Goal: Transaction & Acquisition: Download file/media

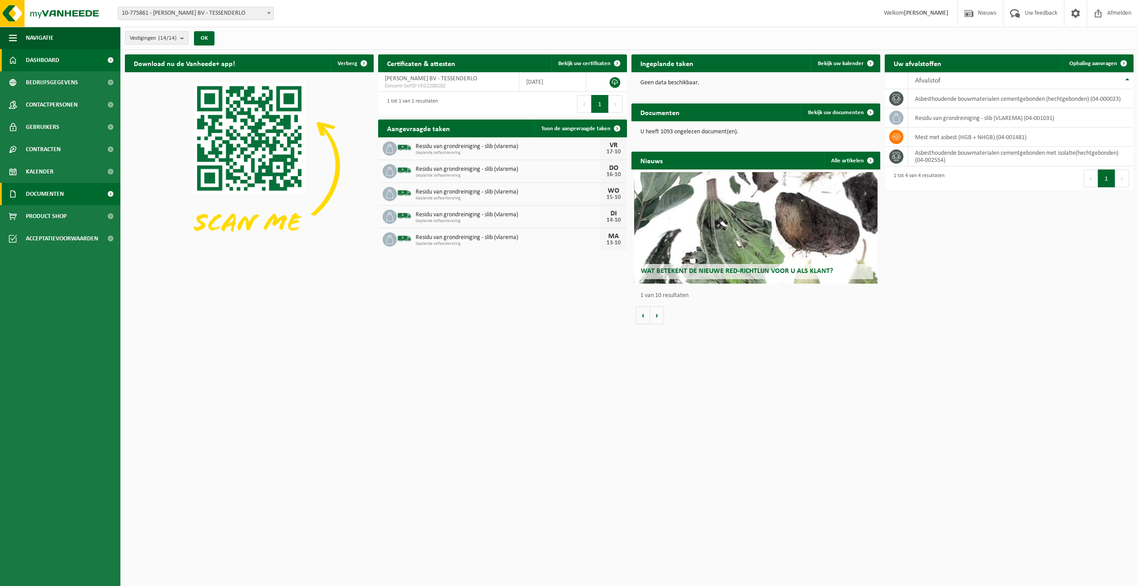
click at [45, 191] on span "Documenten" at bounding box center [45, 194] width 38 height 22
click at [47, 232] on span "Documenten" at bounding box center [43, 235] width 33 height 17
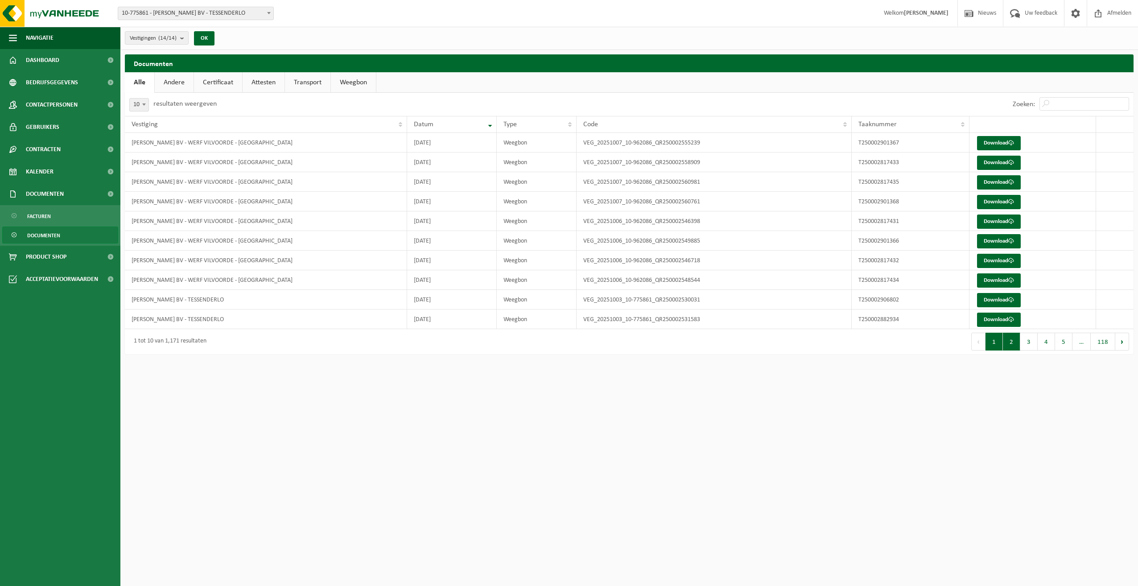
click at [1014, 344] on button "2" at bounding box center [1011, 342] width 17 height 18
click at [1030, 341] on button "3" at bounding box center [1029, 342] width 17 height 18
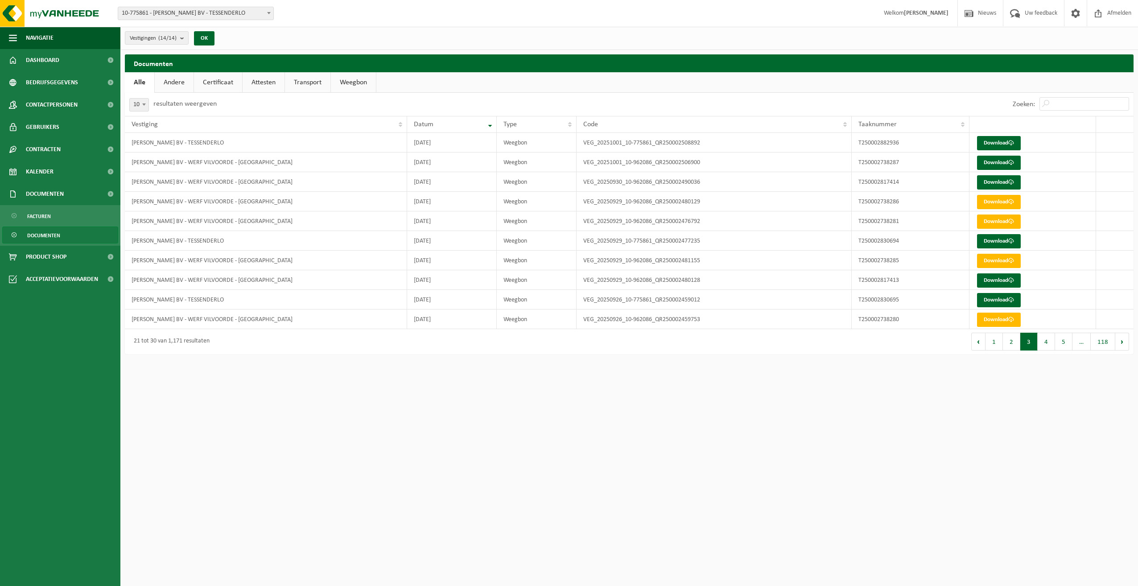
click at [1047, 341] on button "4" at bounding box center [1046, 342] width 17 height 18
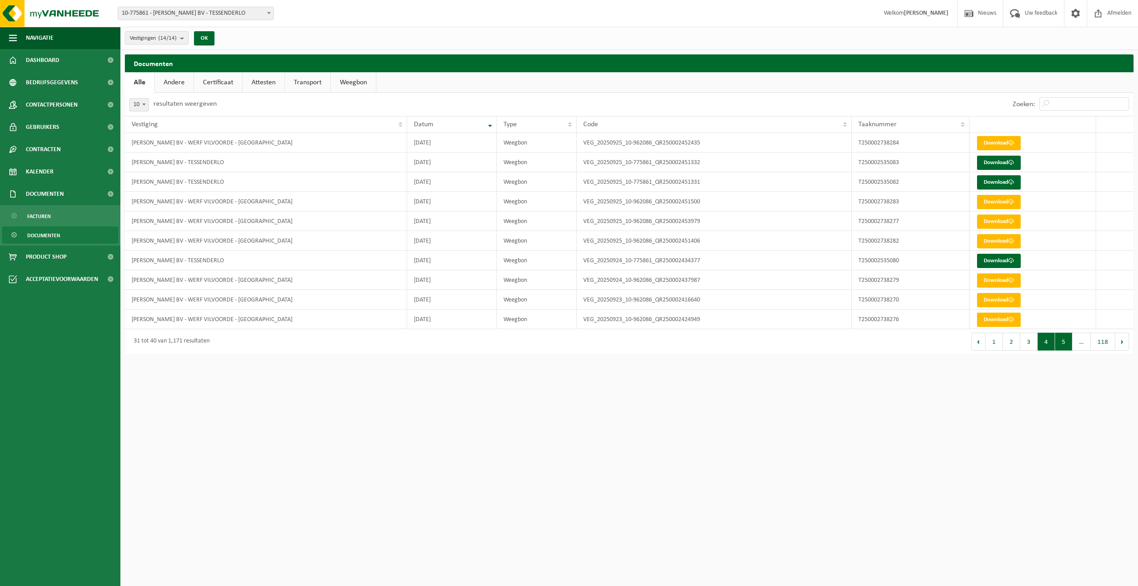
click at [1067, 341] on button "5" at bounding box center [1063, 342] width 17 height 18
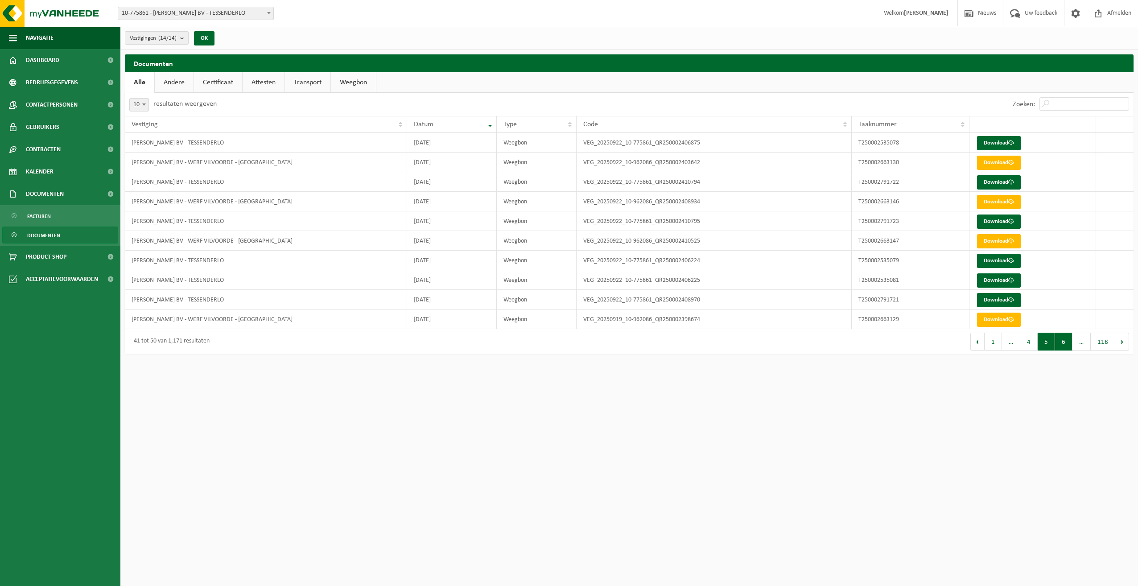
click at [1068, 345] on button "6" at bounding box center [1063, 342] width 17 height 18
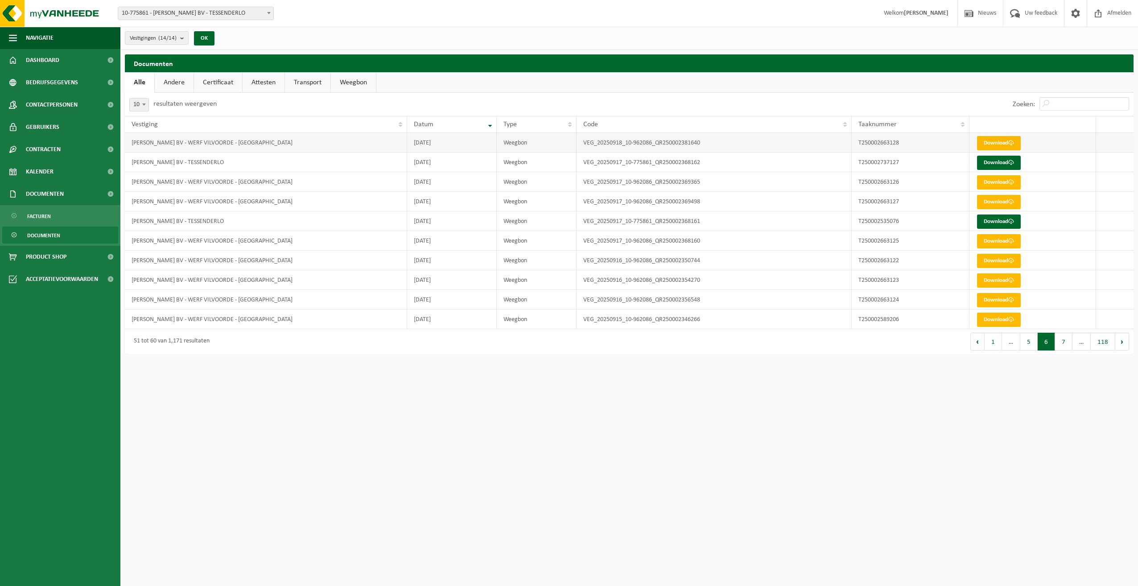
click at [993, 141] on link "Download" at bounding box center [999, 143] width 44 height 14
click at [994, 144] on link "Download" at bounding box center [999, 143] width 44 height 14
click at [994, 318] on link "Download" at bounding box center [999, 320] width 44 height 14
click at [1062, 341] on button "7" at bounding box center [1063, 342] width 17 height 18
click at [1063, 342] on button "8" at bounding box center [1063, 342] width 17 height 18
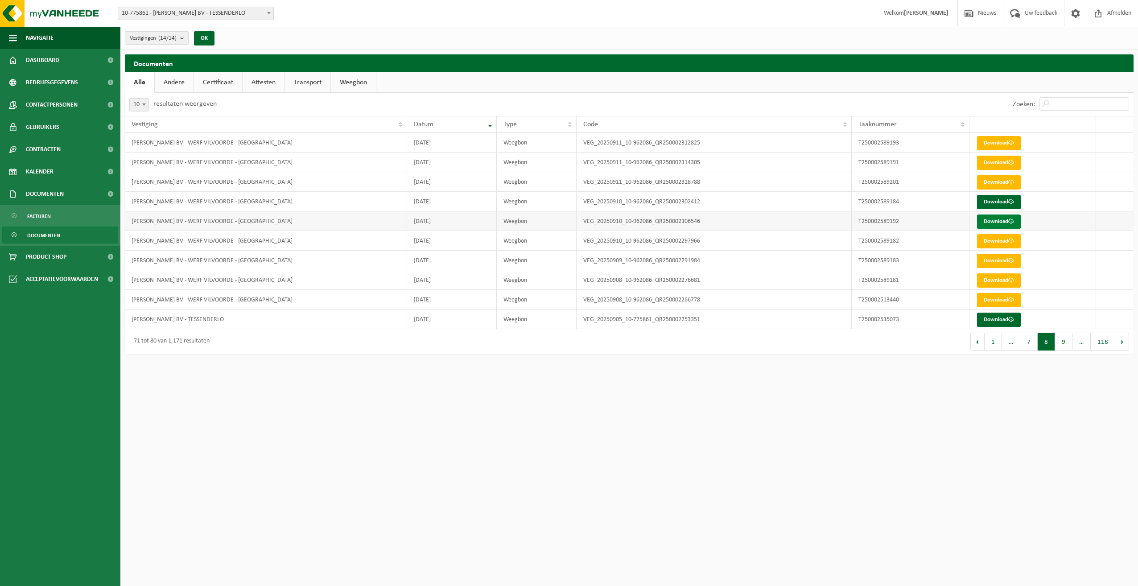
click at [993, 217] on link "Download" at bounding box center [999, 222] width 44 height 14
click at [993, 197] on link "Download" at bounding box center [999, 202] width 44 height 14
click at [1063, 340] on button "9" at bounding box center [1063, 342] width 17 height 18
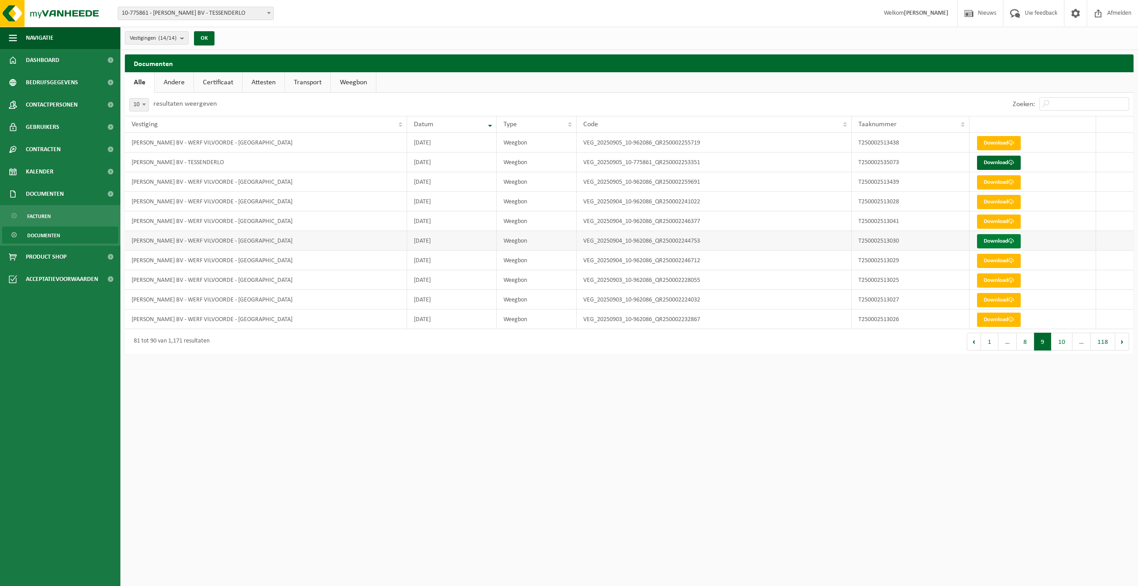
click at [998, 238] on link "Download" at bounding box center [999, 241] width 44 height 14
click at [1028, 340] on button "8" at bounding box center [1025, 342] width 17 height 18
click at [974, 342] on button "Vorige" at bounding box center [978, 342] width 14 height 18
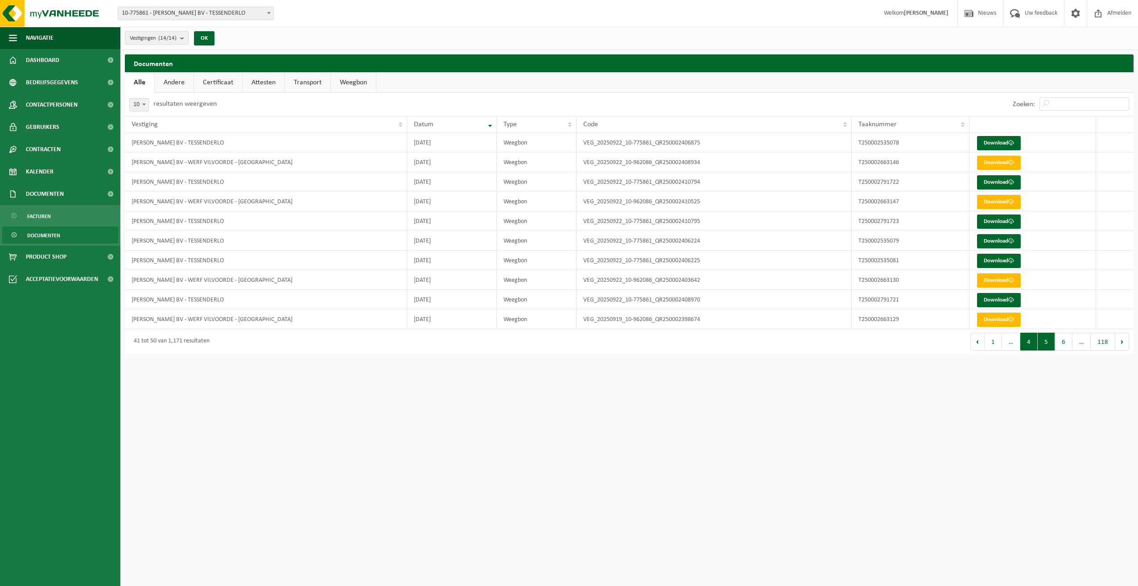
click at [1030, 343] on button "4" at bounding box center [1029, 342] width 17 height 18
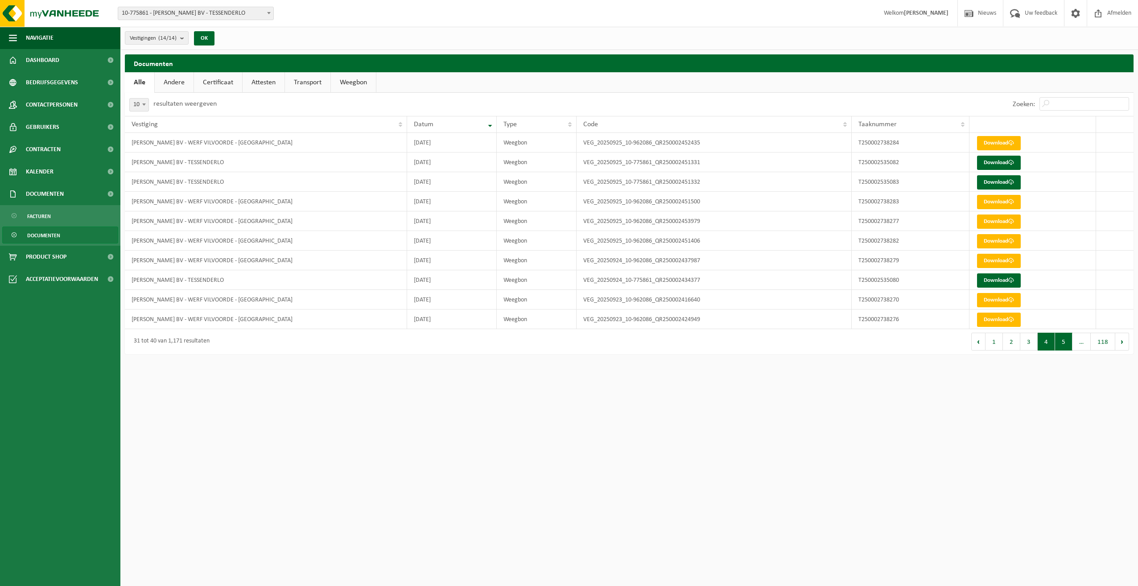
click at [1067, 343] on button "5" at bounding box center [1063, 342] width 17 height 18
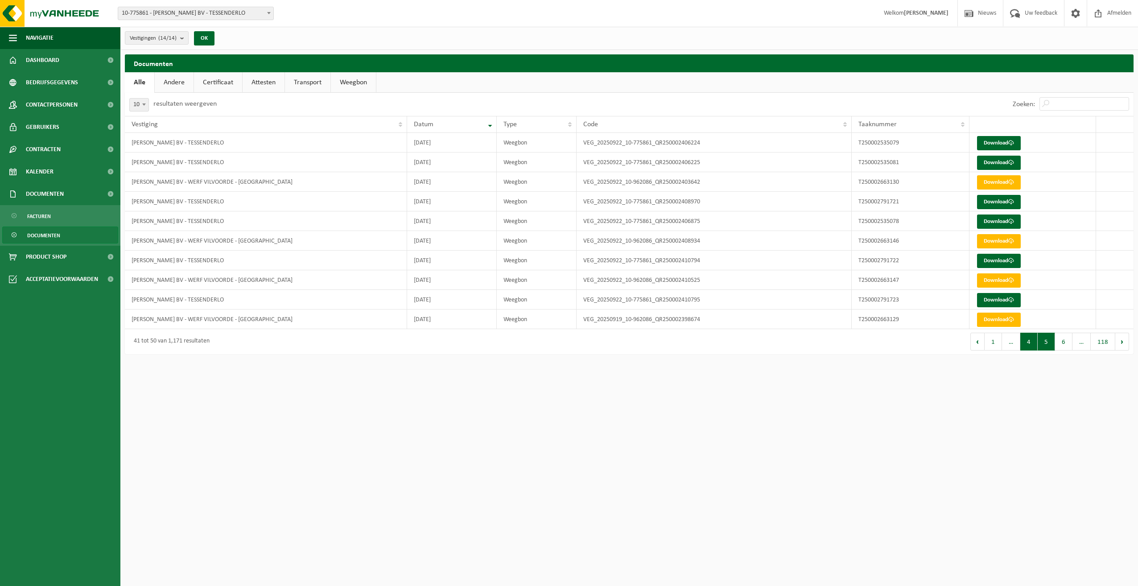
click at [1033, 348] on button "4" at bounding box center [1029, 342] width 17 height 18
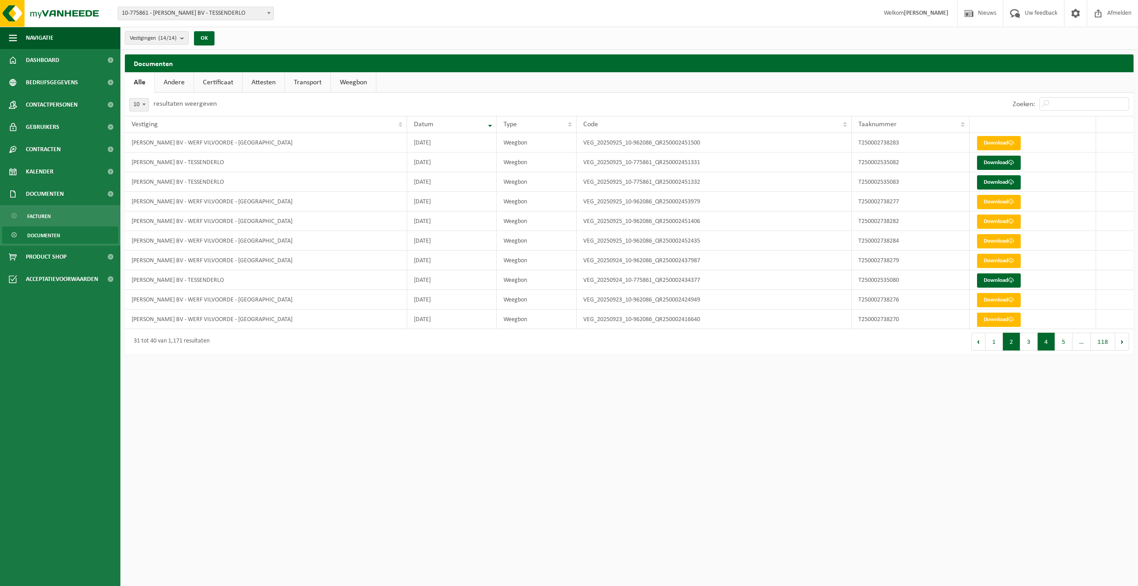
click at [1014, 343] on button "2" at bounding box center [1011, 342] width 17 height 18
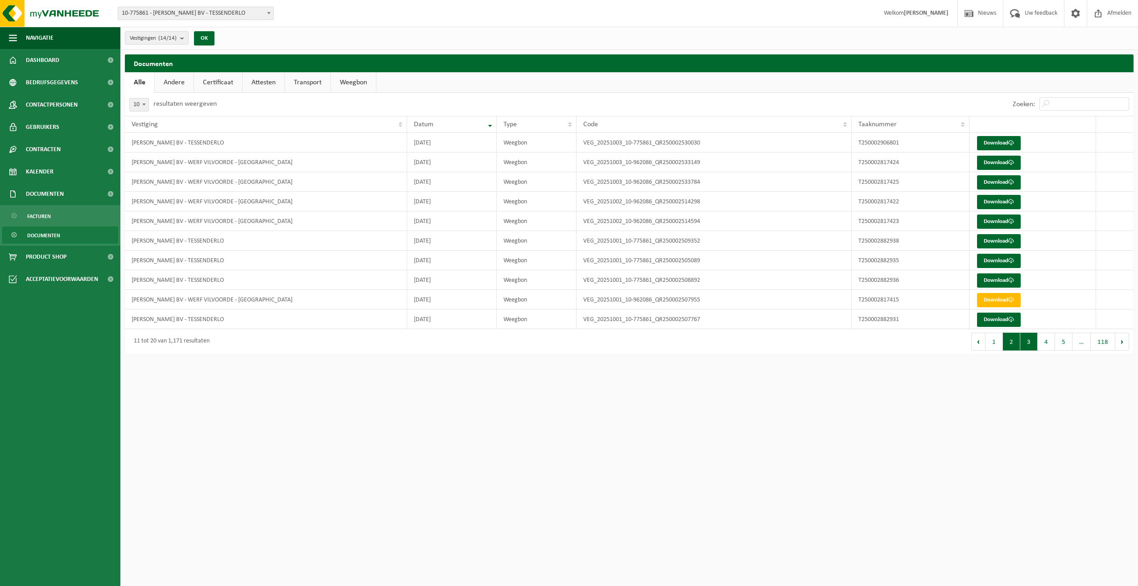
click at [1033, 343] on button "3" at bounding box center [1029, 342] width 17 height 18
click at [990, 182] on link "Download" at bounding box center [999, 182] width 44 height 14
click at [988, 220] on link "Download" at bounding box center [999, 222] width 44 height 14
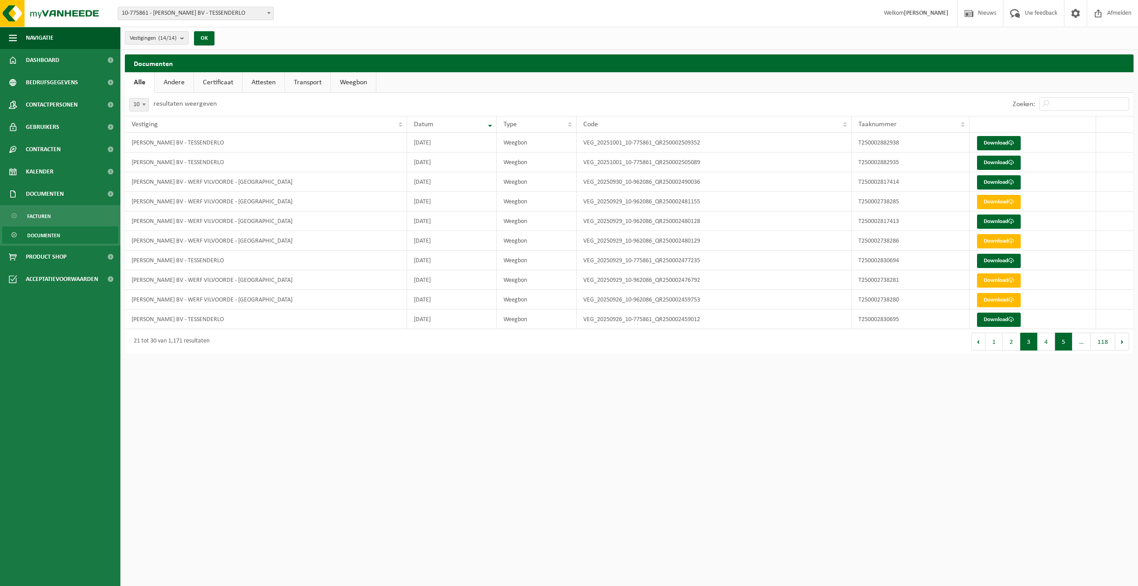
click at [1067, 342] on button "5" at bounding box center [1063, 342] width 17 height 18
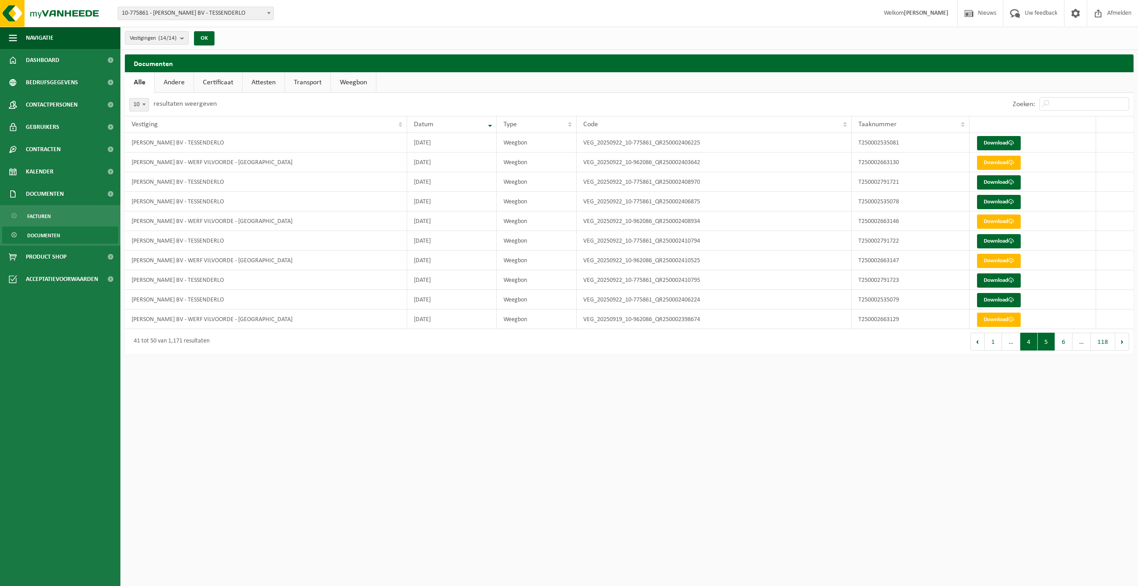
click at [1026, 342] on button "4" at bounding box center [1029, 342] width 17 height 18
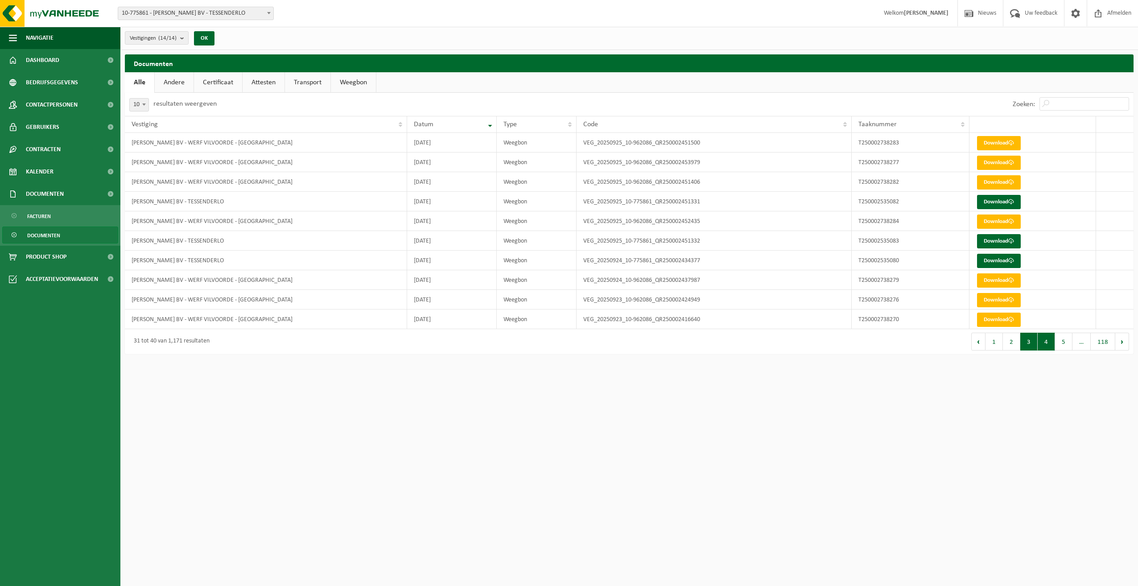
click at [1029, 343] on button "3" at bounding box center [1029, 342] width 17 height 18
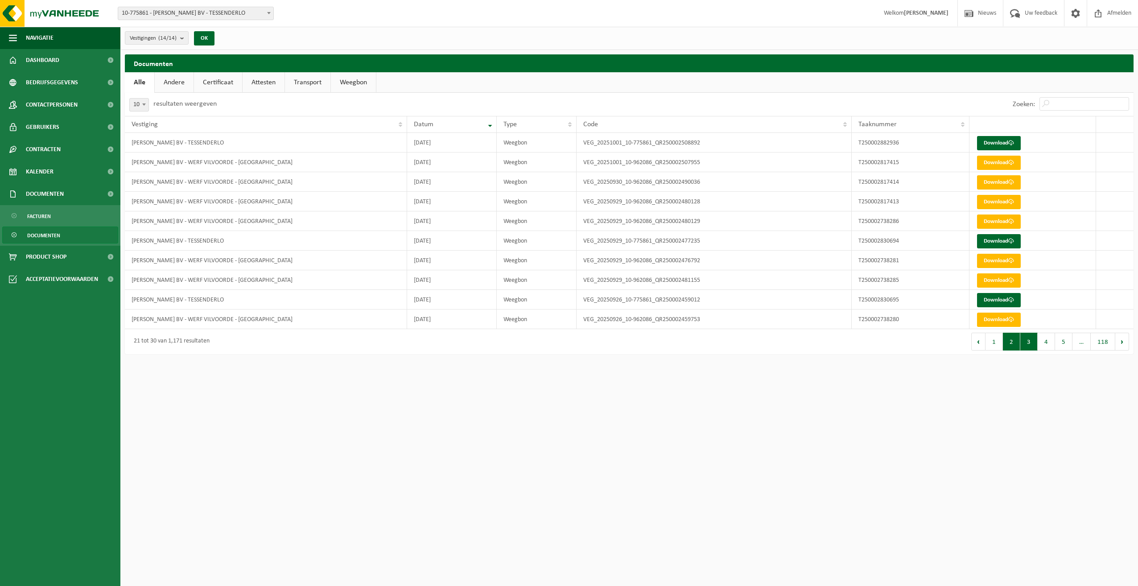
click at [1015, 344] on button "2" at bounding box center [1011, 342] width 17 height 18
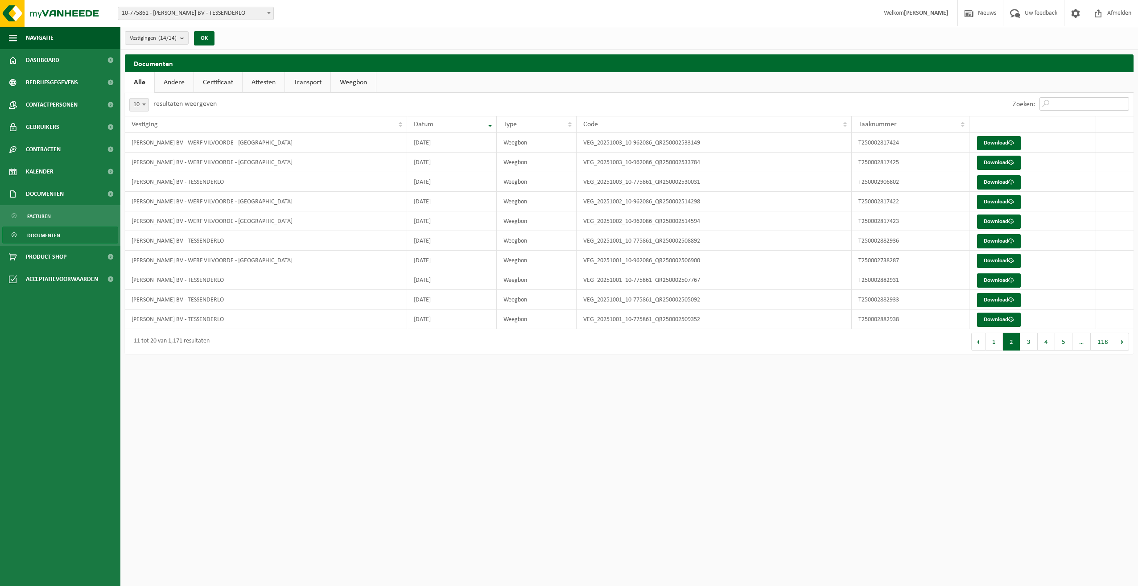
click at [1062, 105] on input "Zoeken:" at bounding box center [1085, 103] width 90 height 13
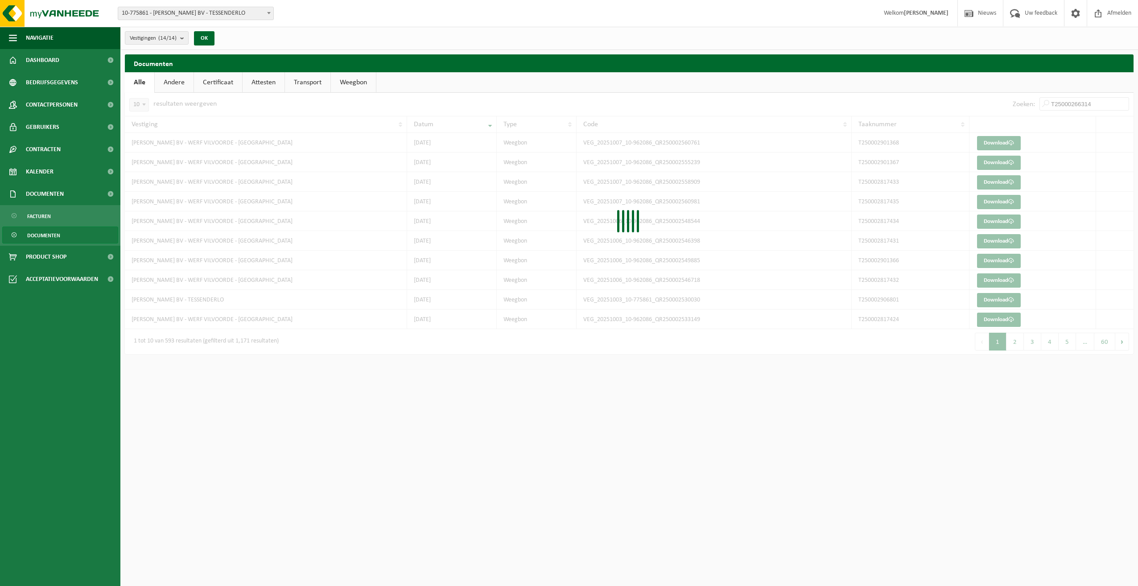
type input "T250002663148"
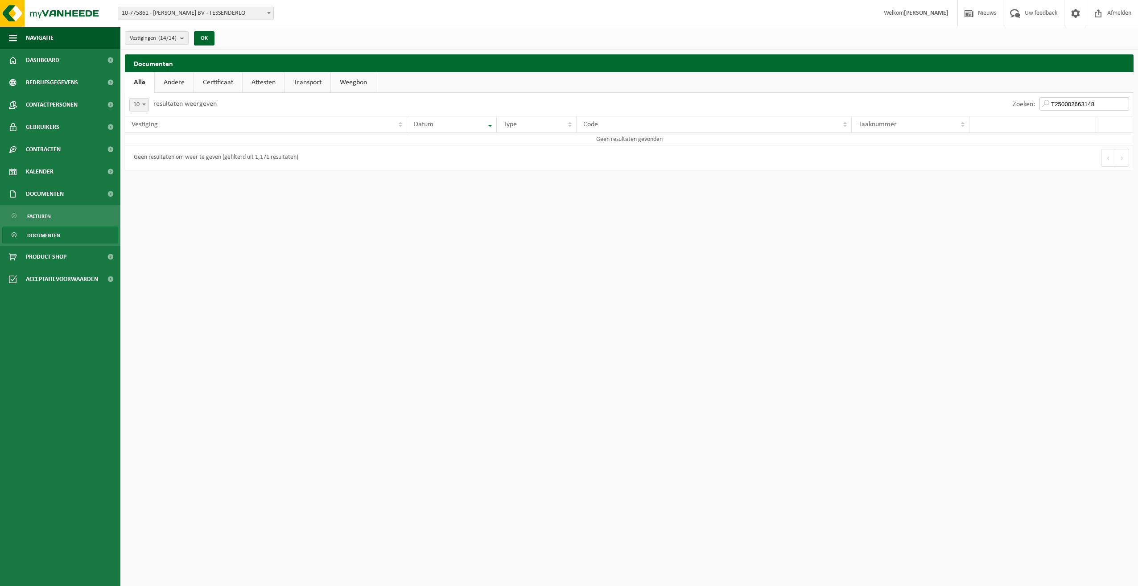
click at [1123, 102] on input "T250002663148" at bounding box center [1085, 103] width 90 height 13
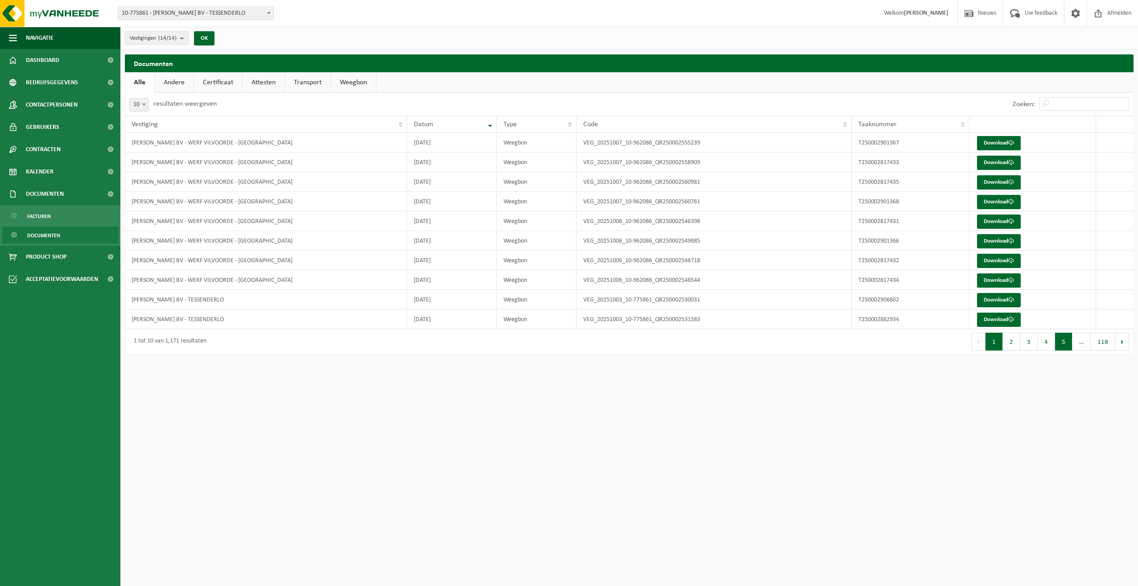
click at [1063, 344] on button "5" at bounding box center [1063, 342] width 17 height 18
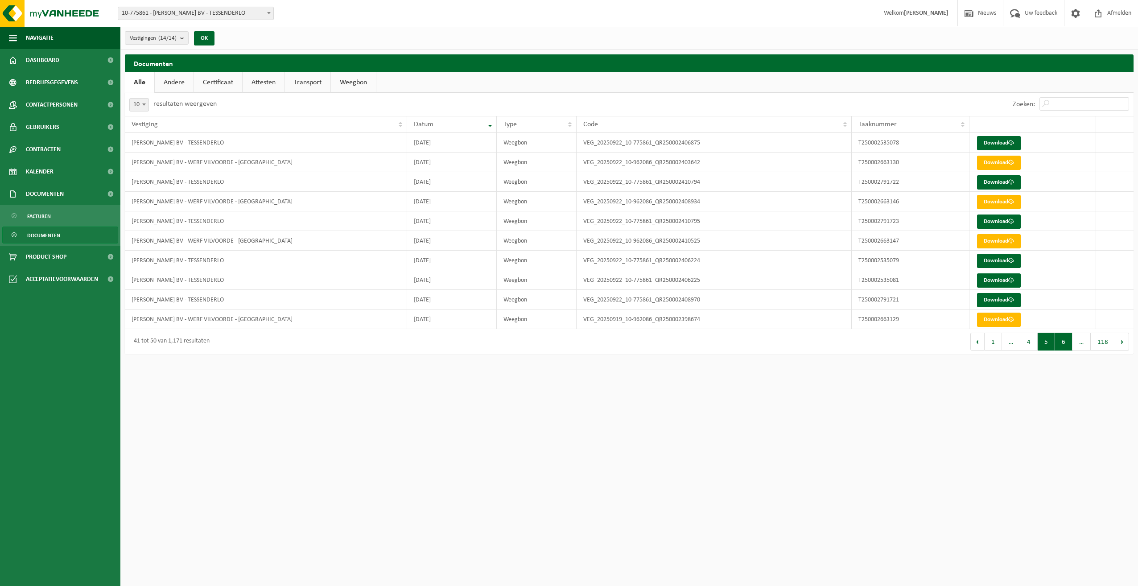
click at [1063, 343] on button "6" at bounding box center [1063, 342] width 17 height 18
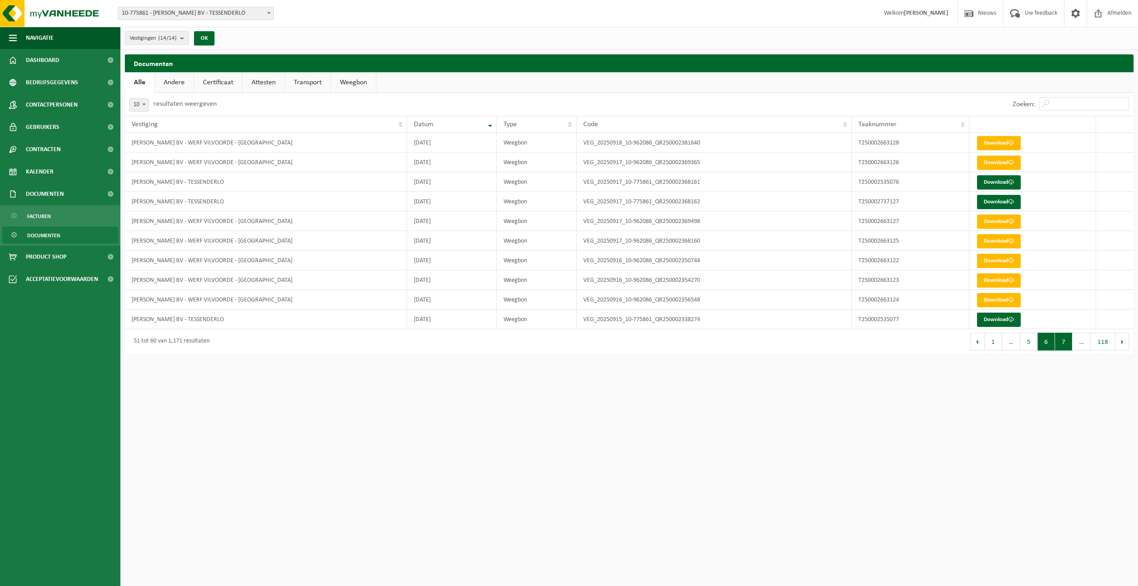
click at [1068, 344] on button "7" at bounding box center [1063, 342] width 17 height 18
click at [1068, 344] on button "8" at bounding box center [1063, 342] width 17 height 18
click at [1068, 344] on button "9" at bounding box center [1063, 342] width 17 height 18
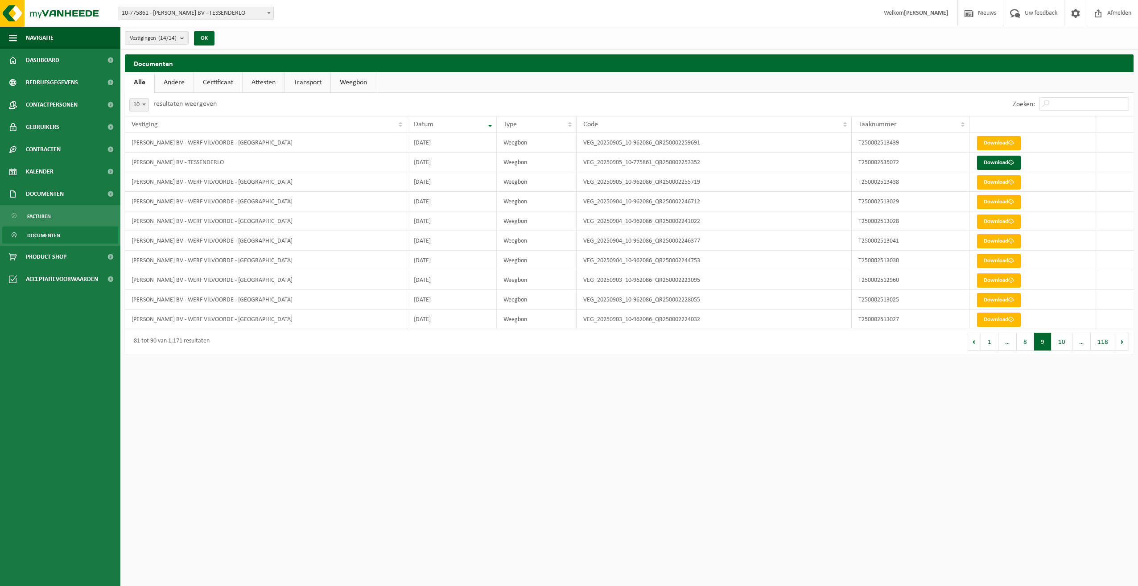
click at [1068, 344] on button "10" at bounding box center [1062, 342] width 21 height 18
click at [987, 182] on link "Download" at bounding box center [999, 182] width 44 height 14
